Goal: Find specific page/section: Find specific page/section

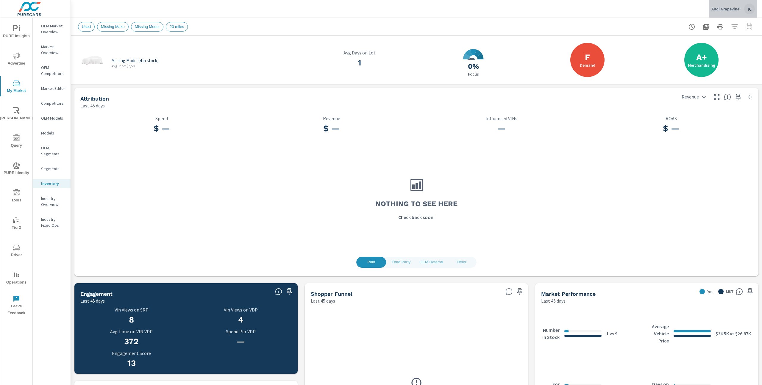
click at [750, 9] on div "IC" at bounding box center [749, 9] width 11 height 11
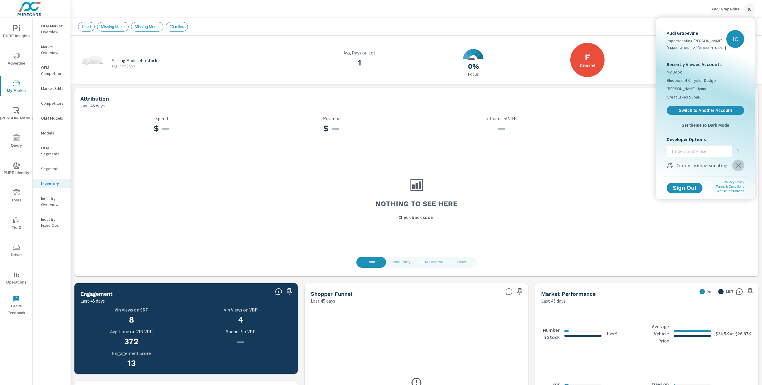
click at [736, 167] on icon "button" at bounding box center [737, 165] width 5 height 5
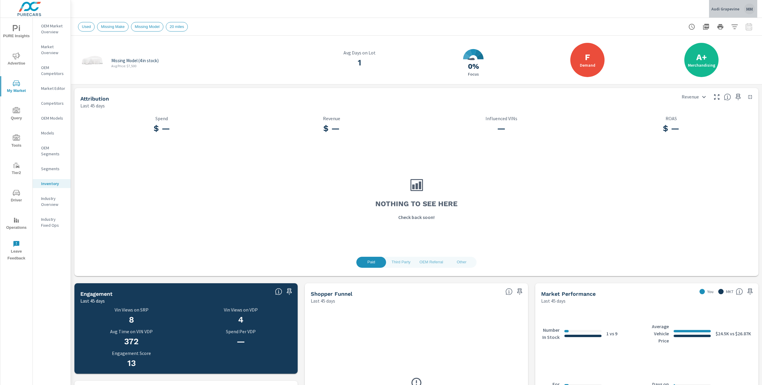
click at [750, 7] on div "MM" at bounding box center [749, 9] width 11 height 11
